Goal: Task Accomplishment & Management: Use online tool/utility

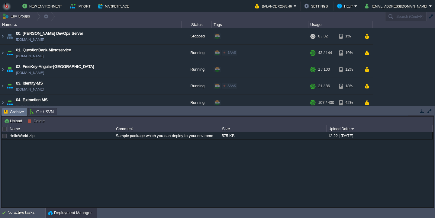
click at [421, 113] on button "button" at bounding box center [421, 110] width 5 height 5
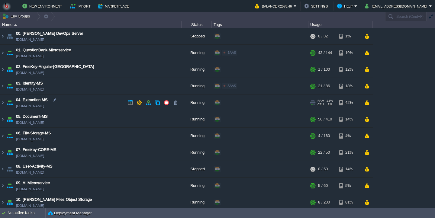
click at [86, 105] on td "04. Extraction-MS [DOMAIN_NAME]" at bounding box center [90, 103] width 181 height 17
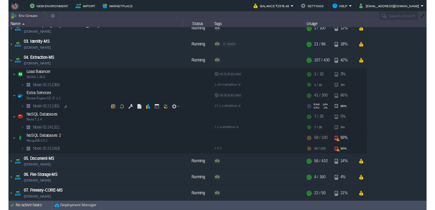
scroll to position [48, 0]
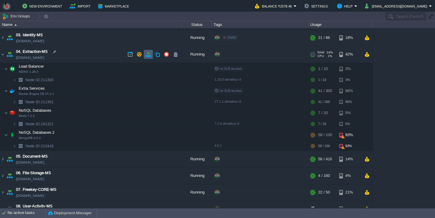
click at [150, 56] on button "button" at bounding box center [148, 54] width 5 height 5
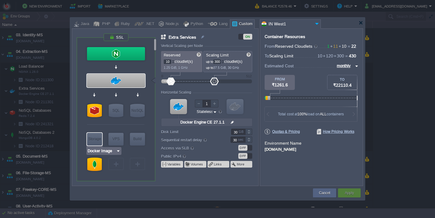
type input "MongoDB 4.0.2"
click at [95, 166] on div at bounding box center [94, 164] width 14 height 13
type input "NoSQL Databases 2"
type input "100"
type input "MongoDB 4.0.2"
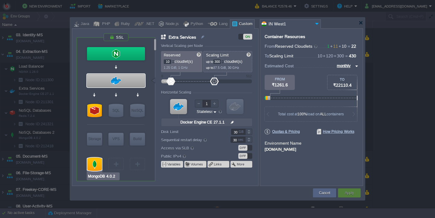
type input "null"
type input "4.0.2"
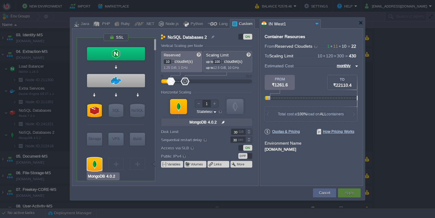
type input "Docker Image"
drag, startPoint x: 217, startPoint y: 63, endPoint x: 213, endPoint y: 63, distance: 3.9
click at [213, 63] on input "100" at bounding box center [217, 61] width 8 height 5
type input "200"
click at [348, 193] on button "Apply" at bounding box center [349, 193] width 9 height 6
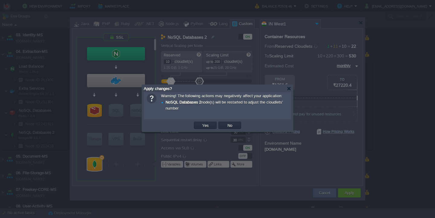
click at [206, 123] on td "Yes" at bounding box center [205, 125] width 24 height 9
click at [203, 127] on button "Yes" at bounding box center [205, 125] width 10 height 5
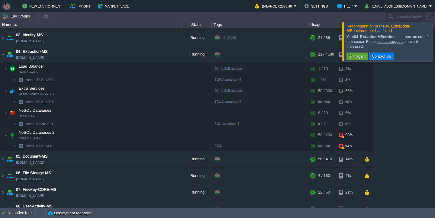
click at [435, 42] on div at bounding box center [442, 41] width 0 height 39
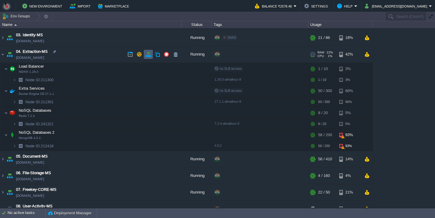
click at [149, 59] on td at bounding box center [148, 54] width 9 height 9
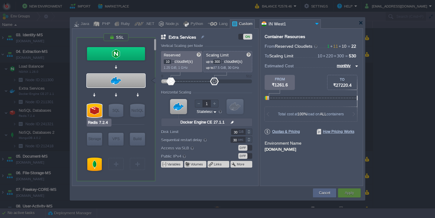
type input "Docker Image"
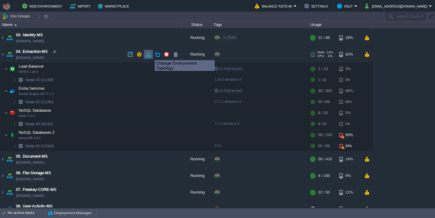
click at [148, 56] on button "button" at bounding box center [148, 54] width 5 height 5
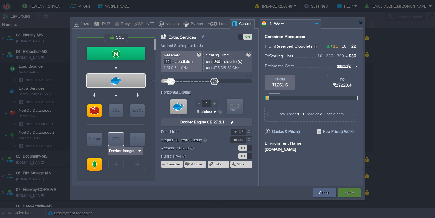
type input "MongoDB 4.0.2"
click at [93, 165] on div at bounding box center [94, 164] width 14 height 13
type input "NoSQL Databases 2"
type input "200"
type input "MongoDB 4.0.2"
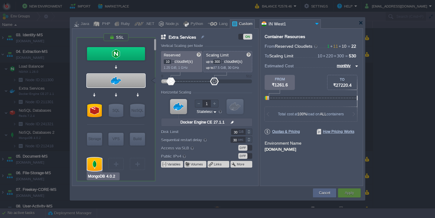
type input "null"
type input "4.0.2"
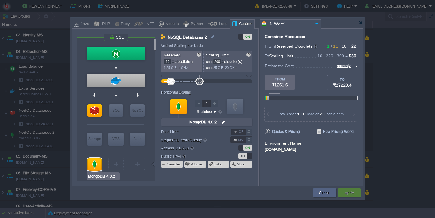
type input "Docker Image"
drag, startPoint x: 236, startPoint y: 131, endPoint x: 224, endPoint y: 131, distance: 11.8
click at [231, 131] on input "30" at bounding box center [238, 132] width 14 height 6
type input "60"
click at [349, 192] on button "Apply" at bounding box center [349, 193] width 9 height 6
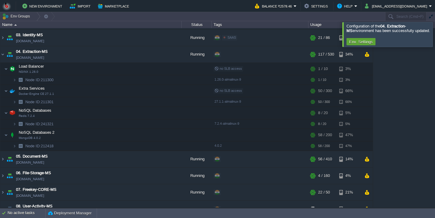
click at [435, 40] on div at bounding box center [442, 34] width 0 height 24
